Goal: Information Seeking & Learning: Learn about a topic

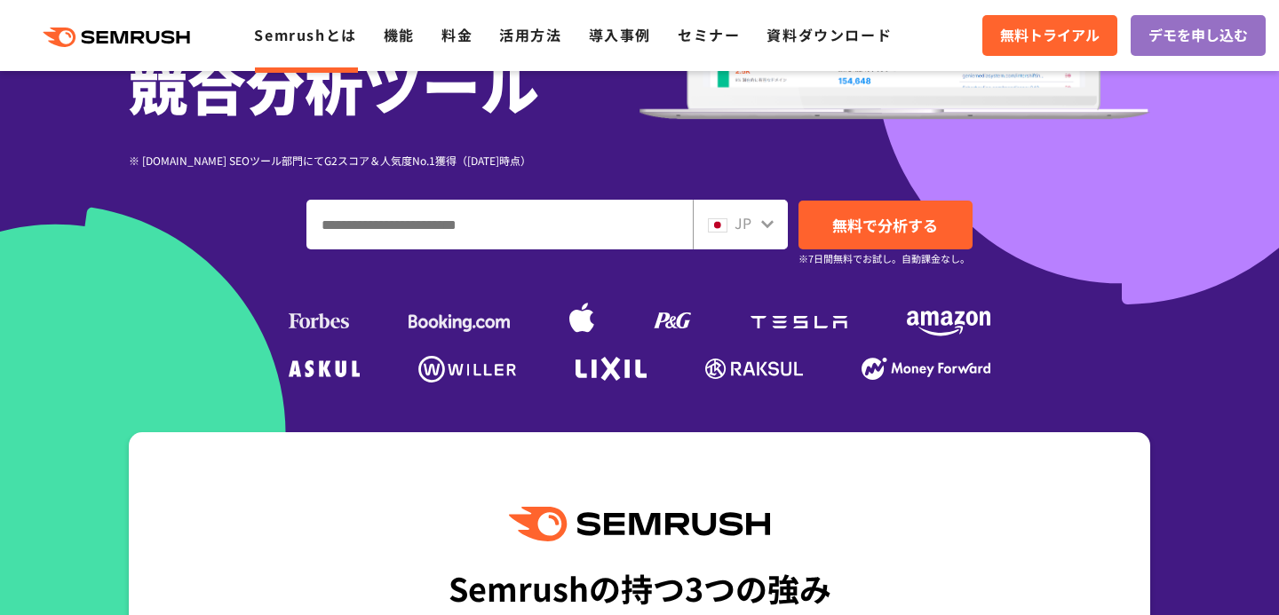
click at [306, 37] on link "Semrushとは" at bounding box center [305, 34] width 102 height 21
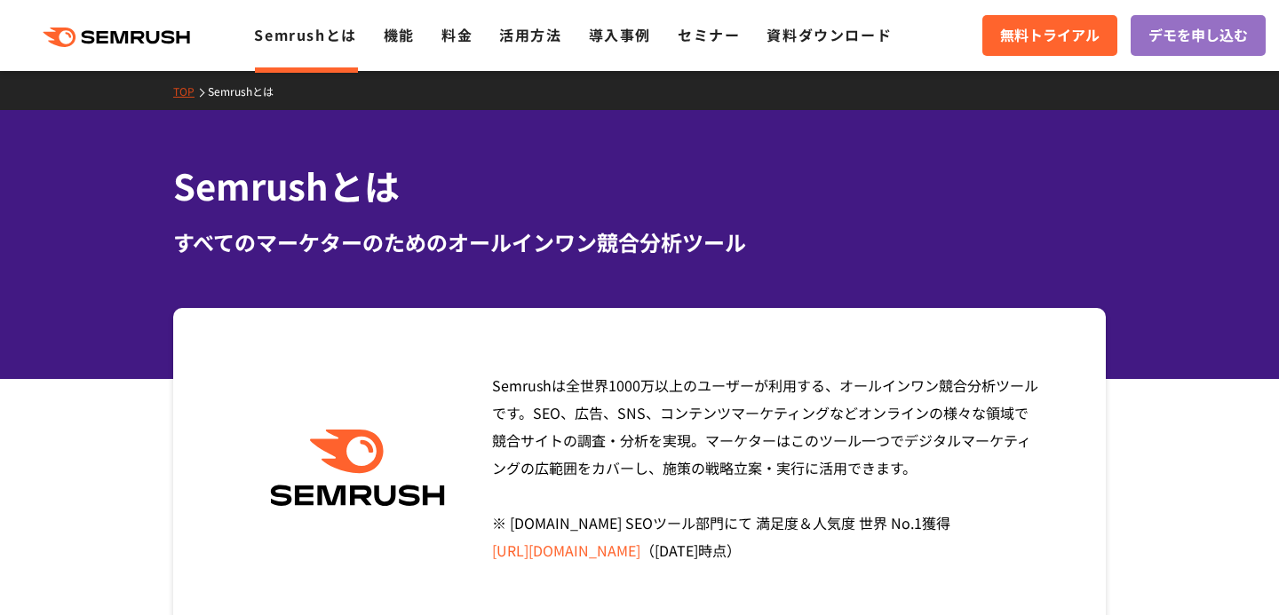
scroll to position [13, 0]
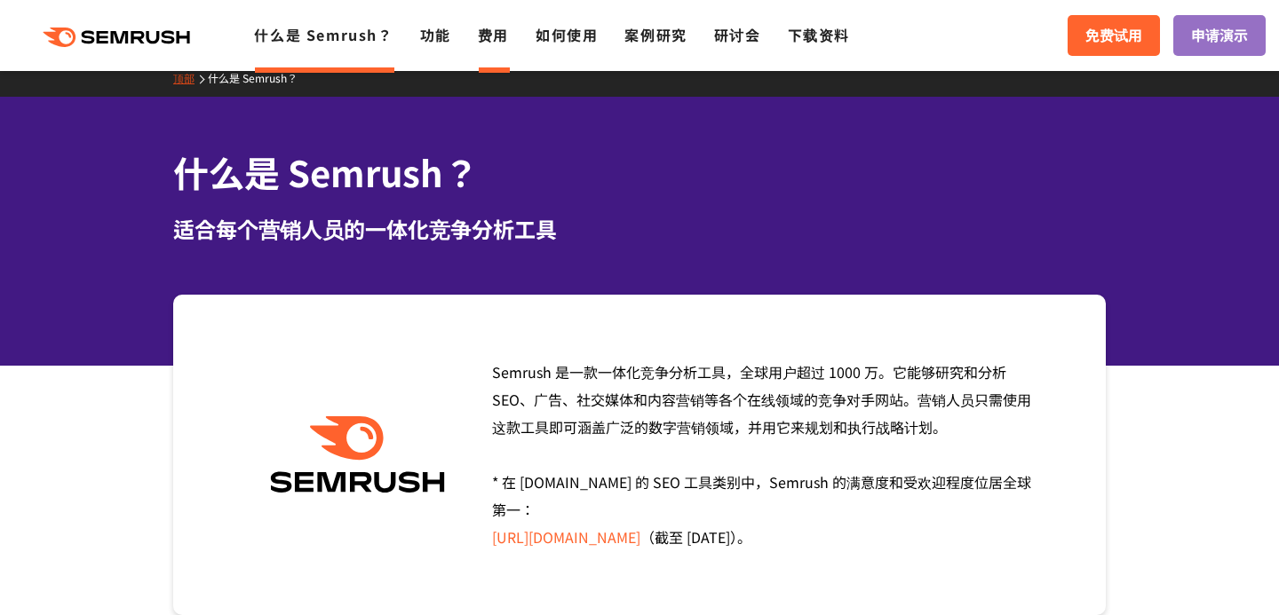
click at [492, 42] on font "费用" at bounding box center [493, 34] width 31 height 21
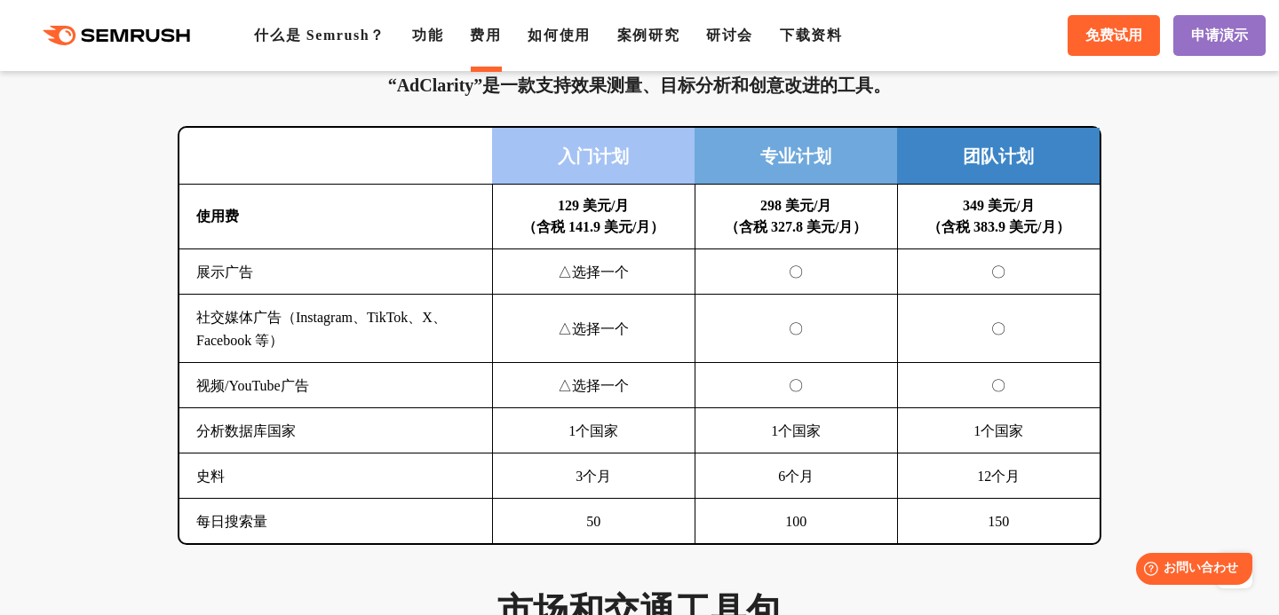
scroll to position [2598, 0]
